Goal: Transaction & Acquisition: Purchase product/service

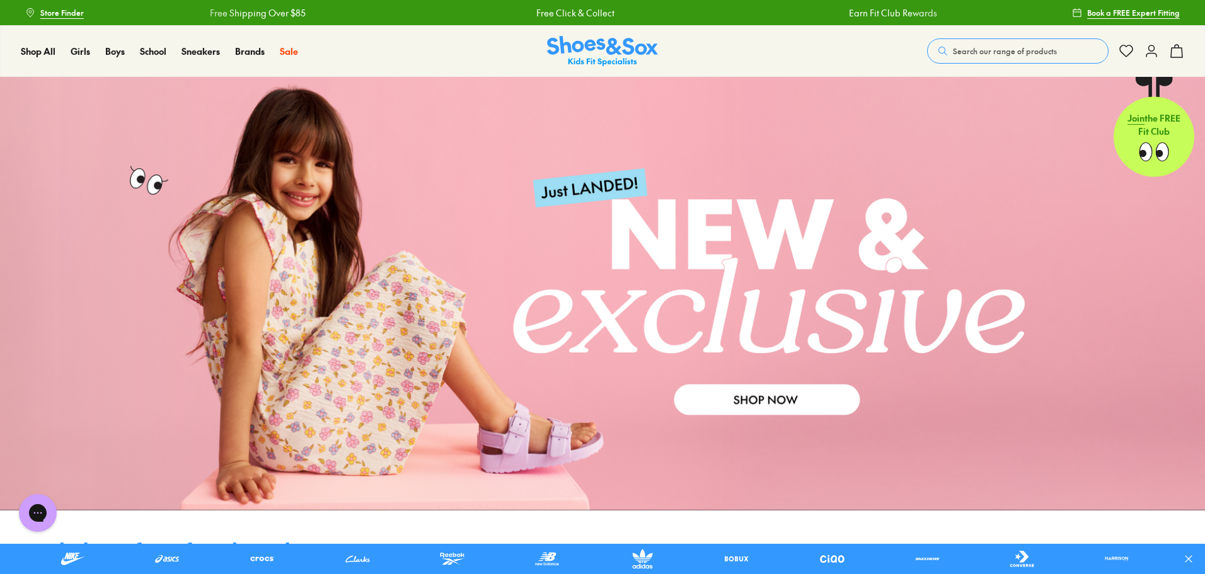
click at [754, 410] on link at bounding box center [602, 294] width 1205 height 434
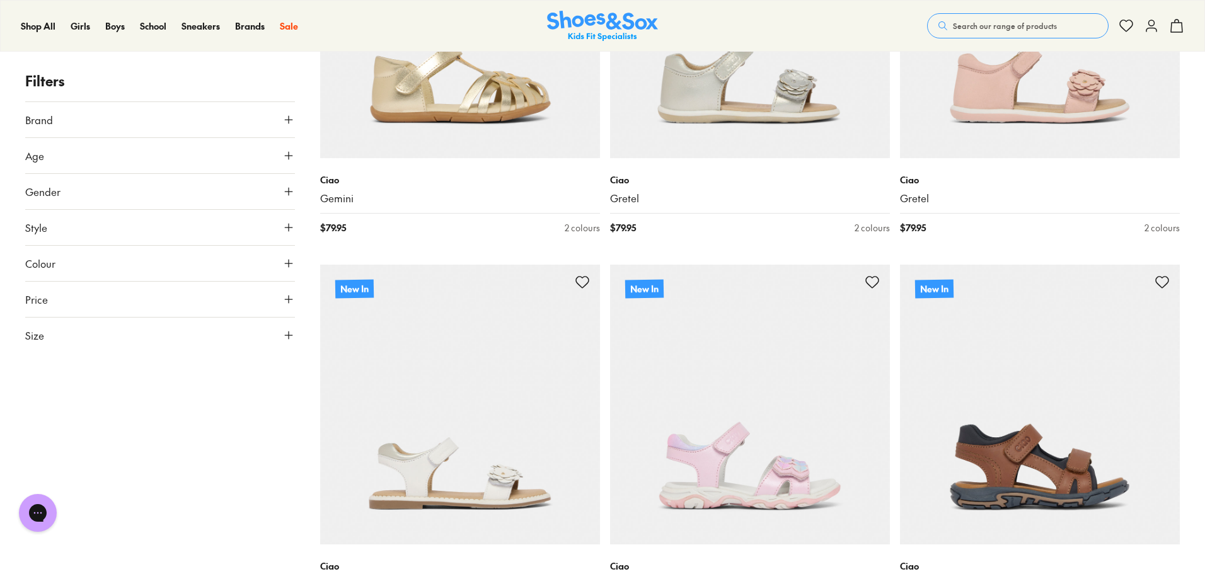
scroll to position [1954, 0]
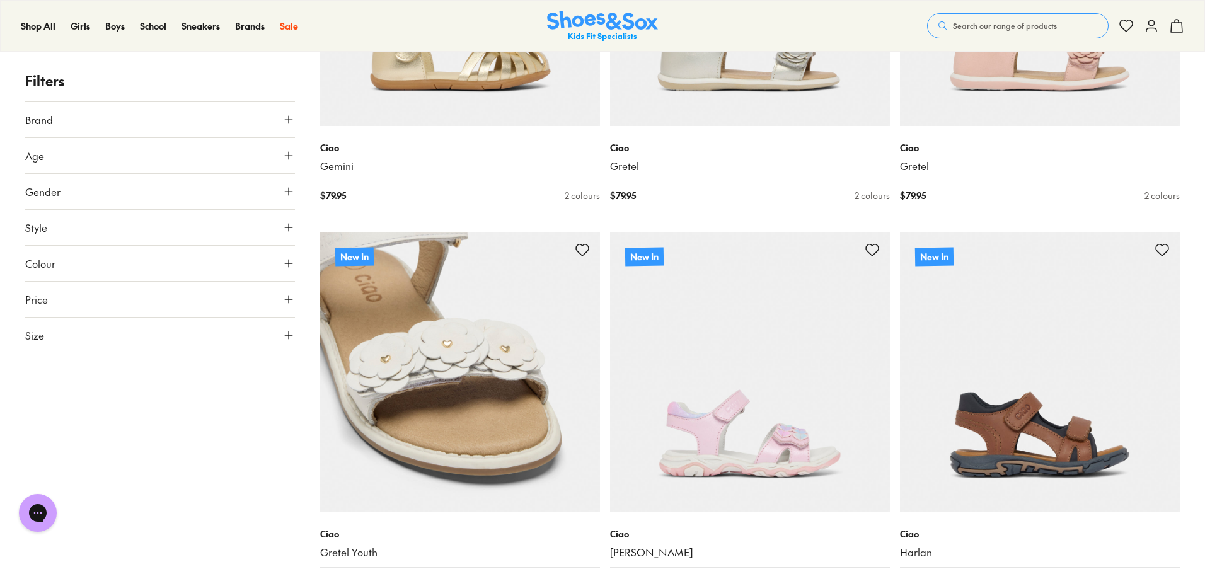
click at [483, 360] on img at bounding box center [460, 373] width 280 height 280
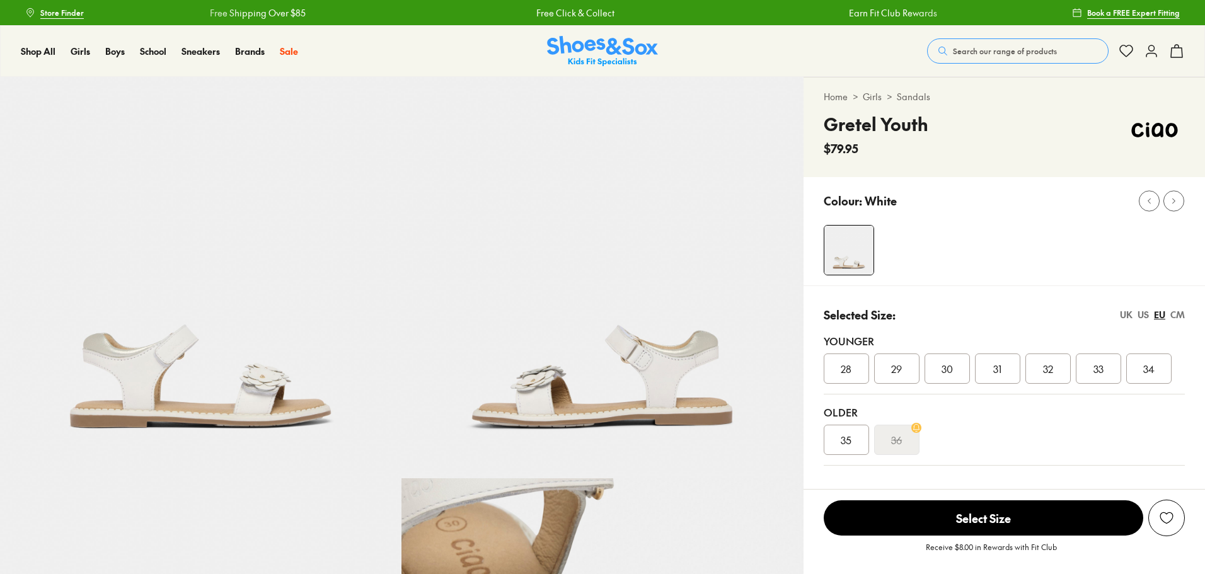
select select "*"
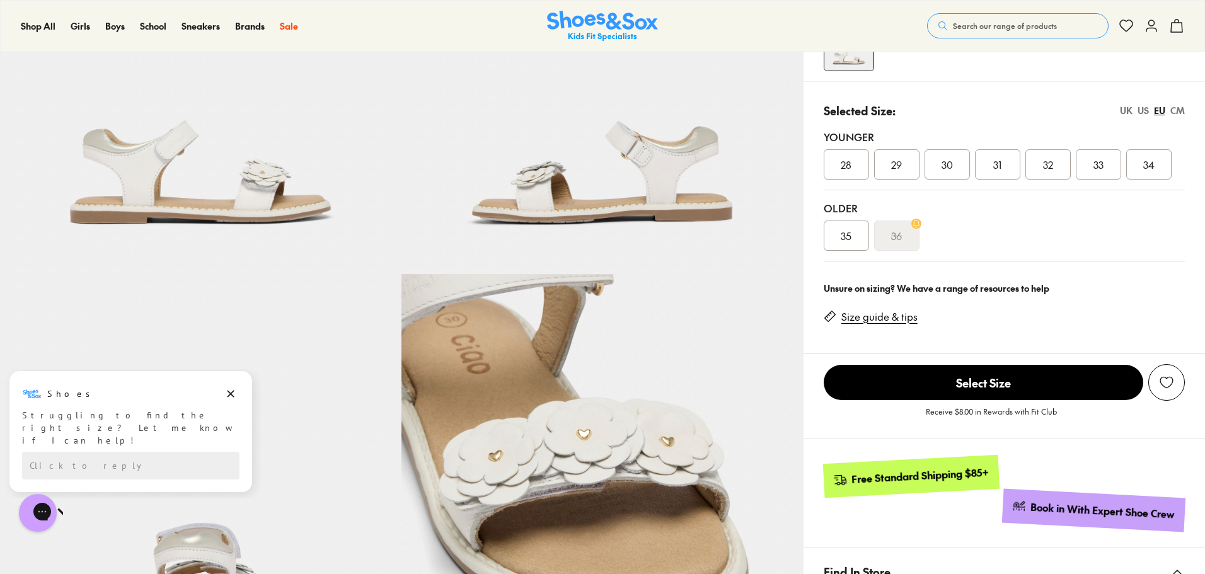
scroll to position [189, 0]
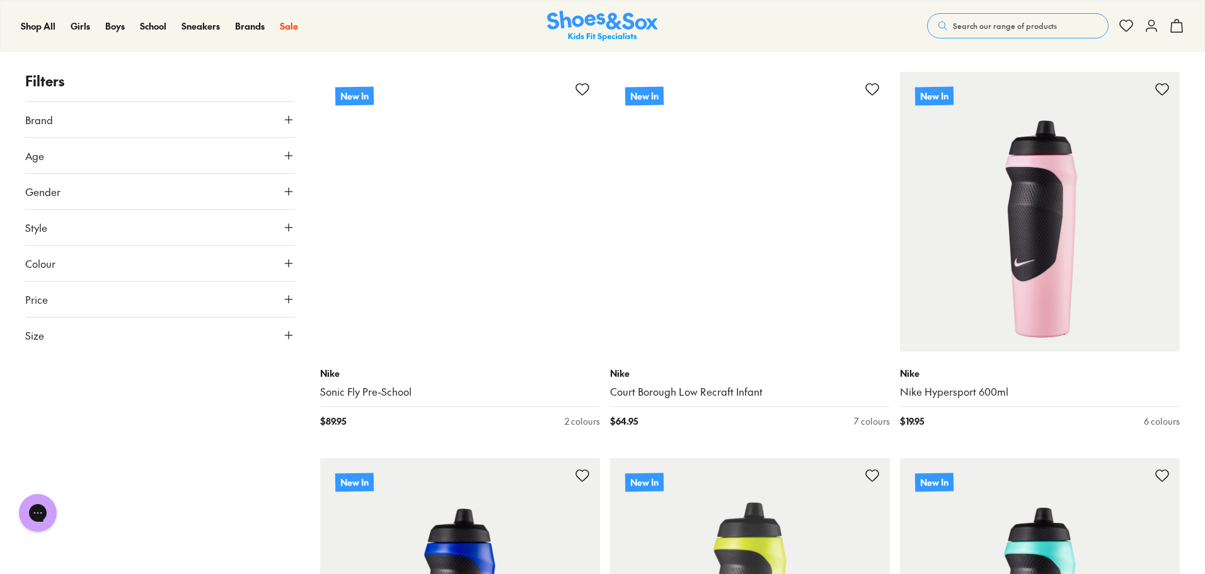
scroll to position [5279, 0]
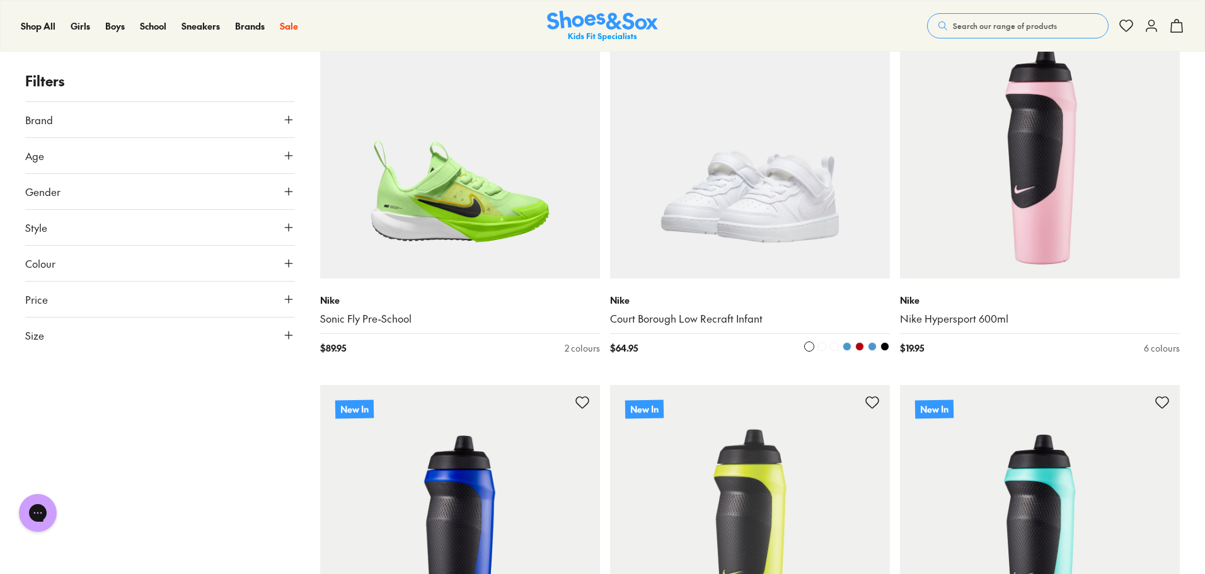
click at [757, 219] on img at bounding box center [750, 139] width 280 height 280
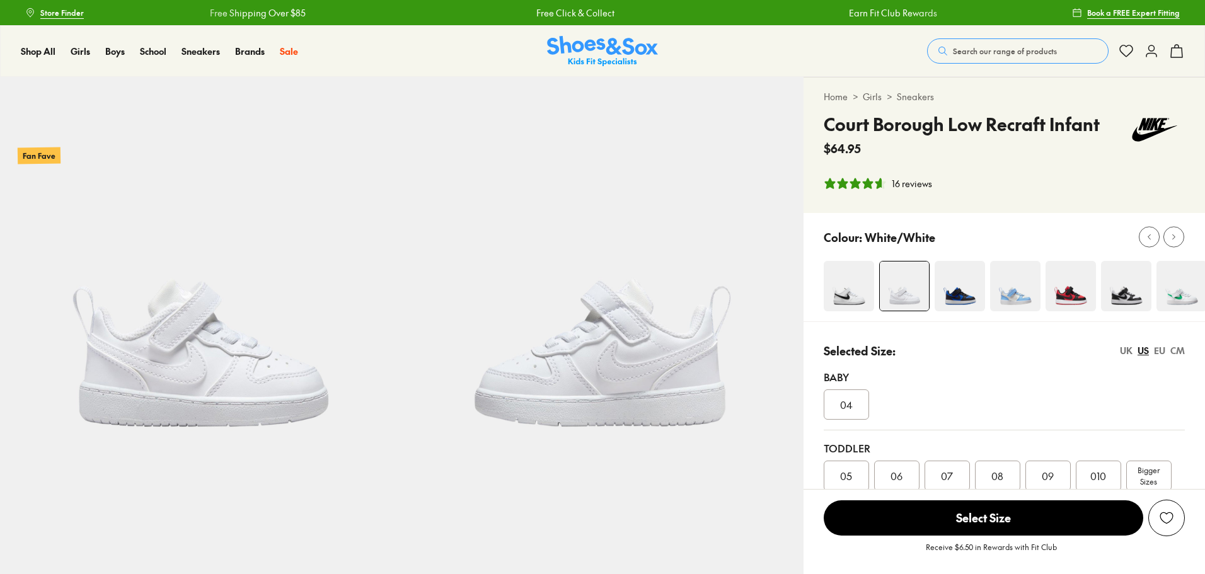
select select "*"
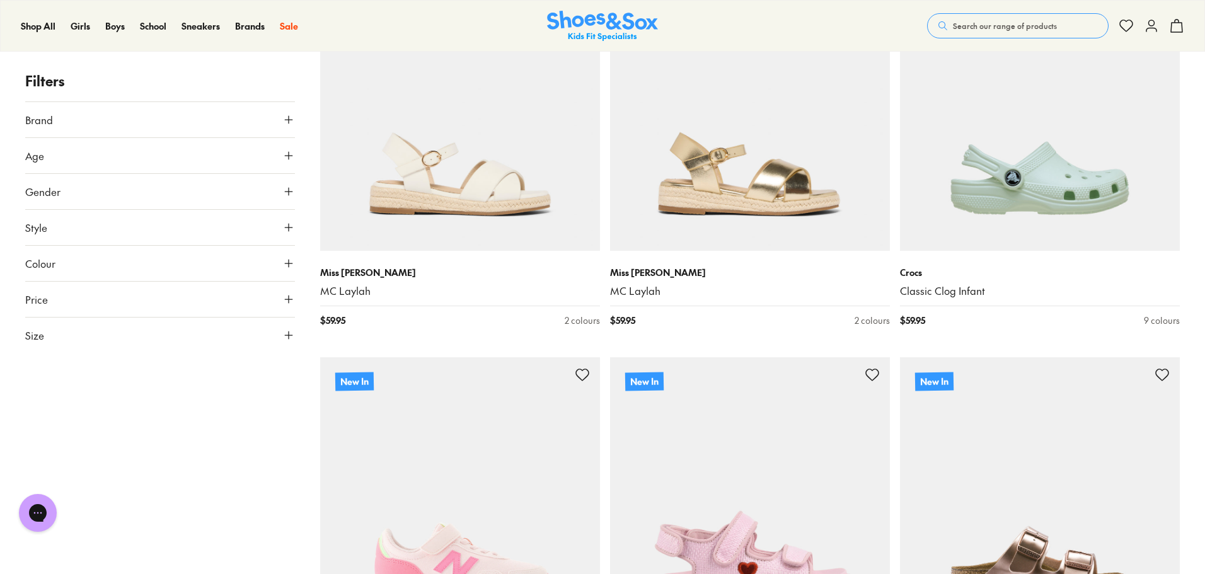
scroll to position [3679, 0]
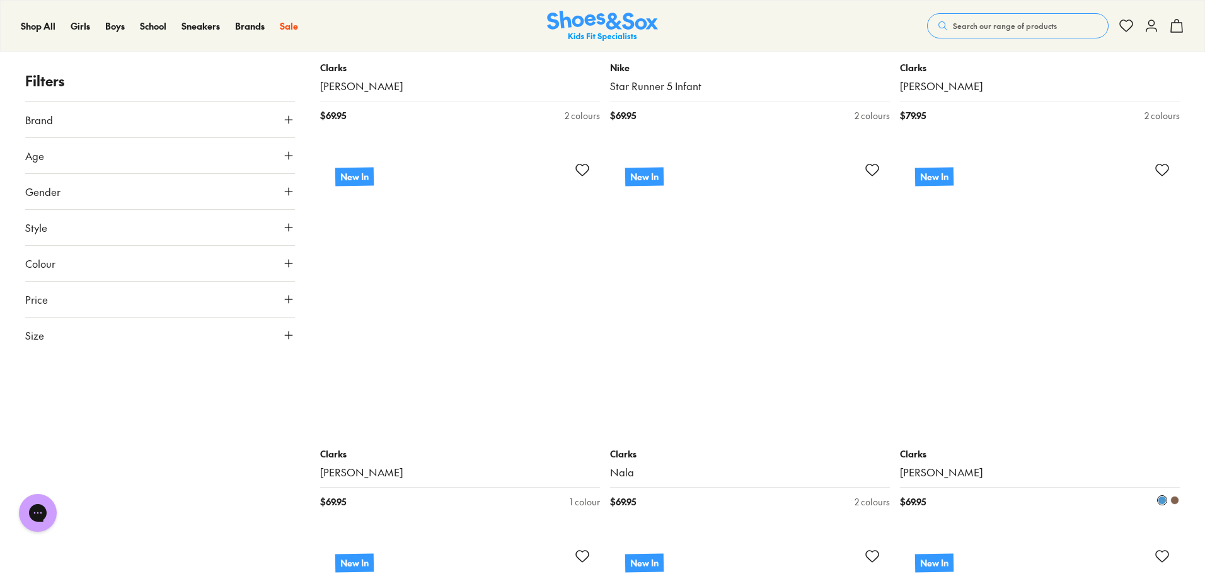
scroll to position [4813, 0]
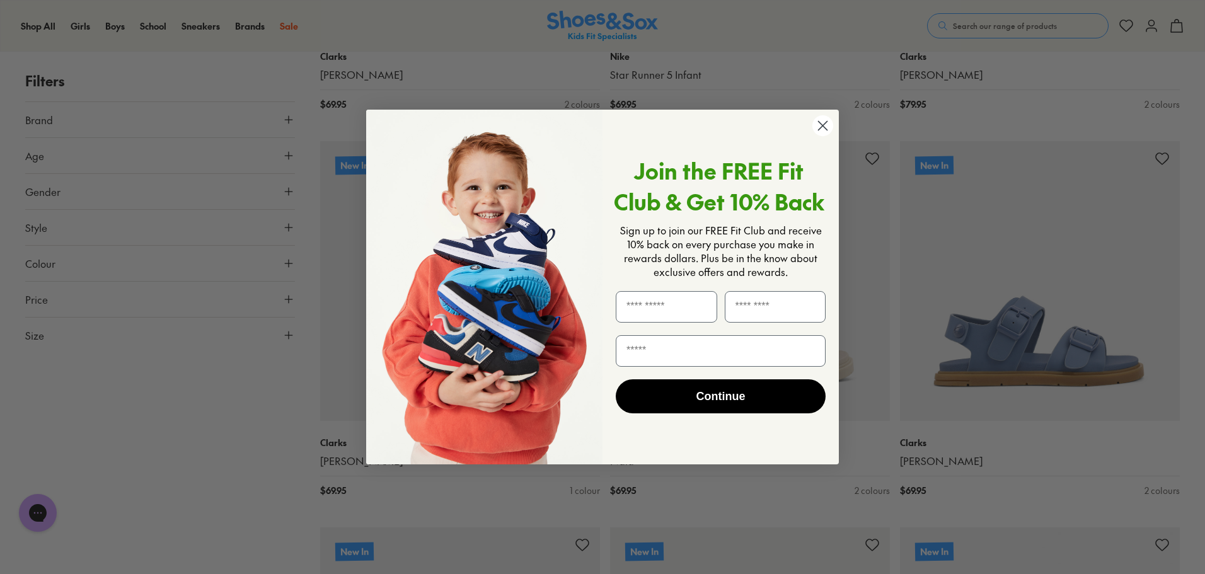
click at [822, 132] on circle "Close dialog" at bounding box center [823, 125] width 21 height 21
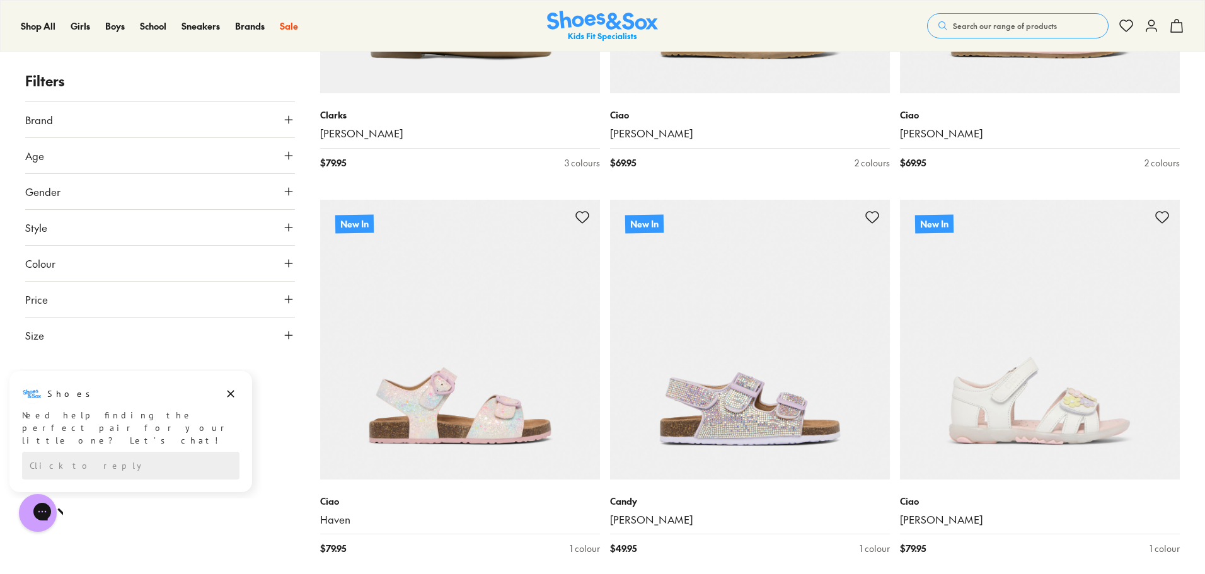
scroll to position [7461, 0]
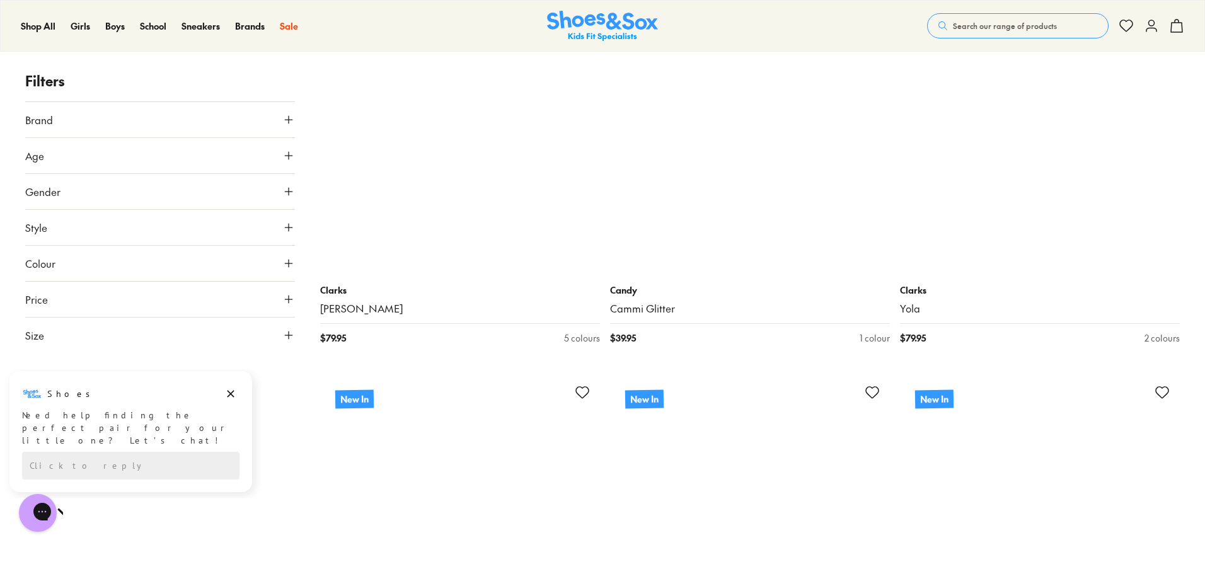
scroll to position [11938, 0]
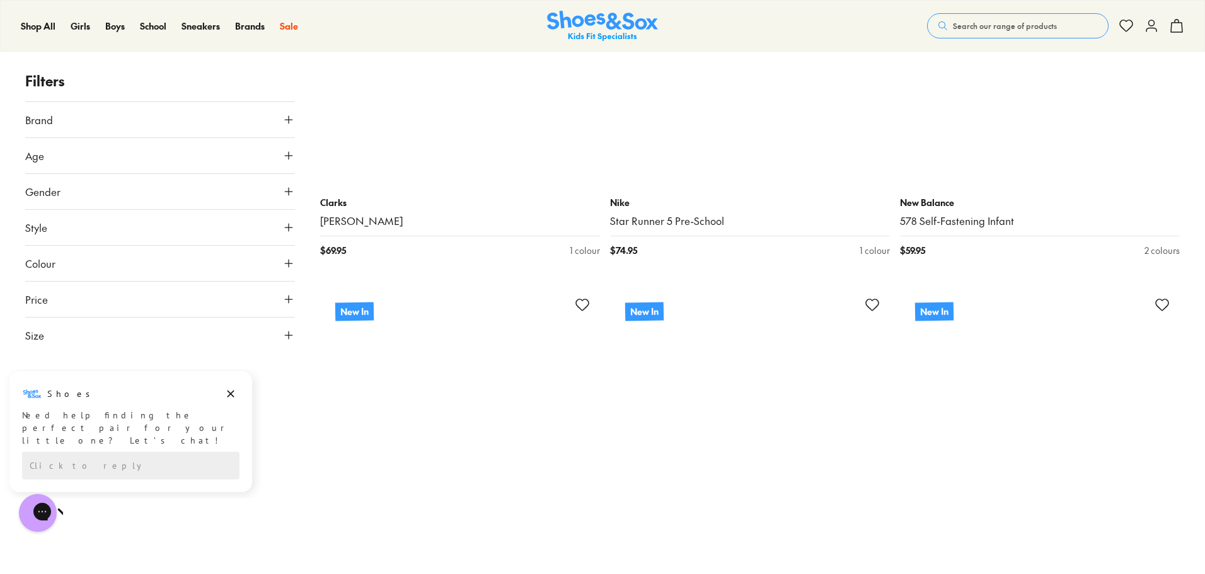
scroll to position [14964, 0]
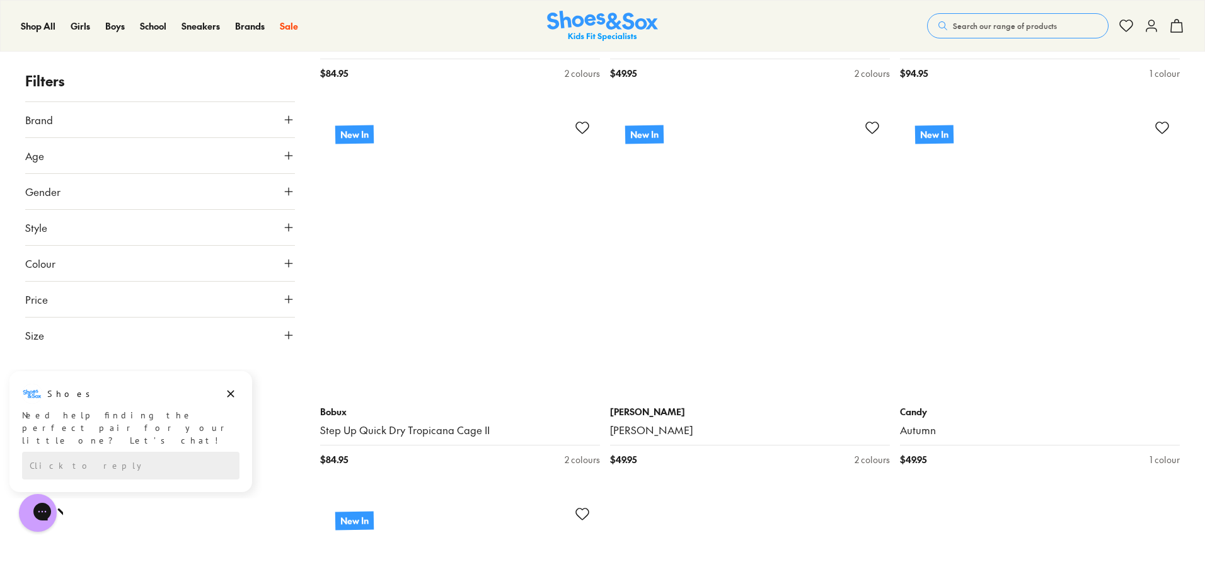
scroll to position [20323, 0]
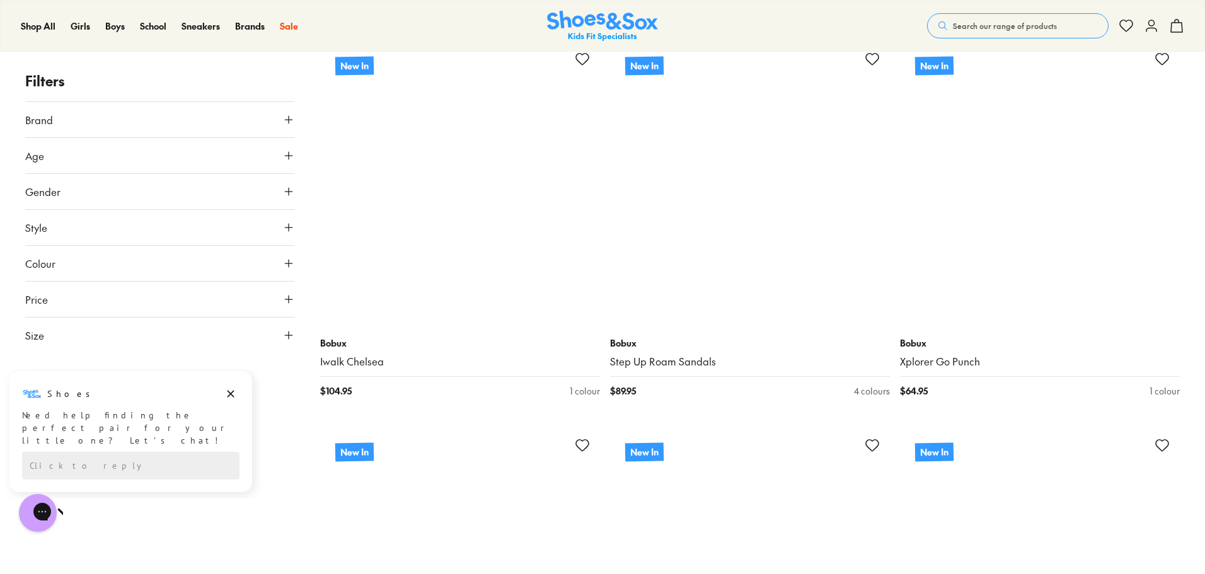
scroll to position [21773, 0]
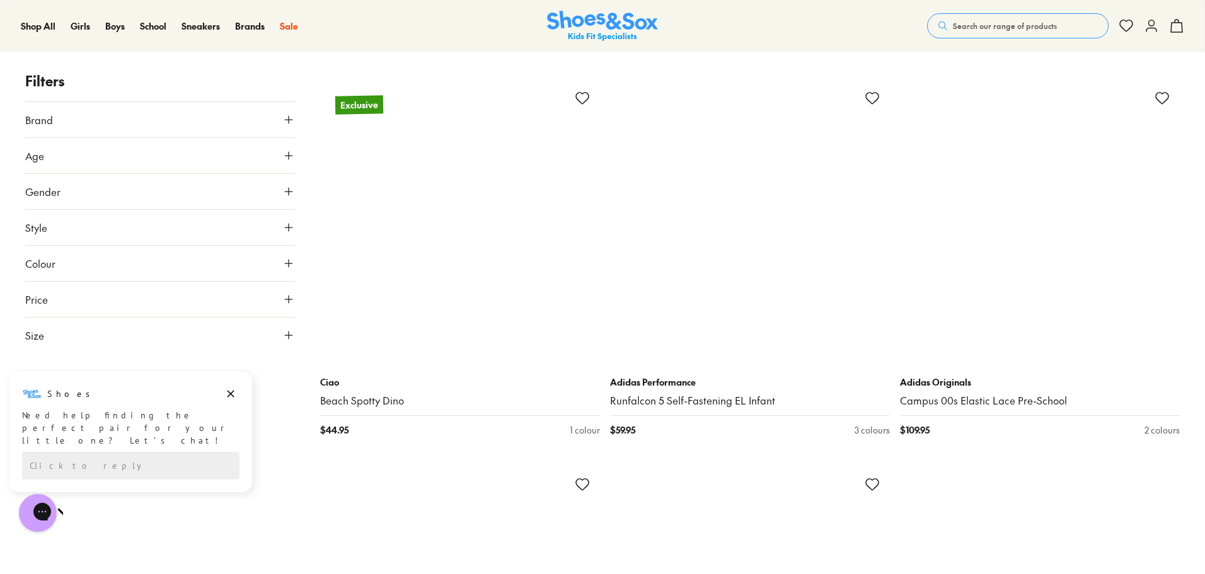
scroll to position [28455, 0]
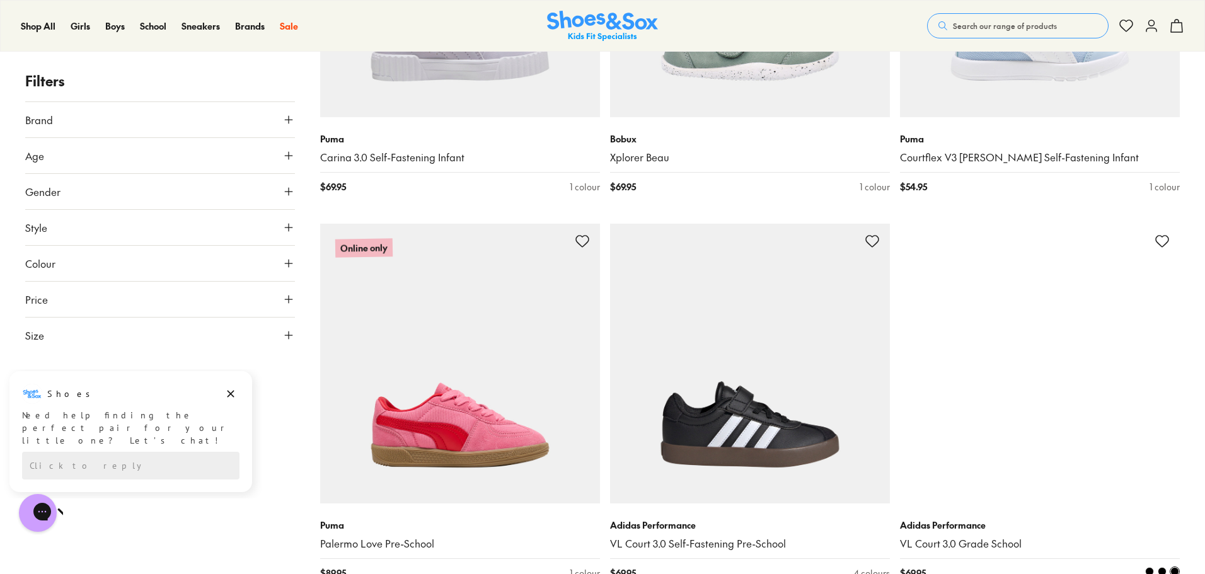
scroll to position [30221, 0]
